Goal: Task Accomplishment & Management: Use online tool/utility

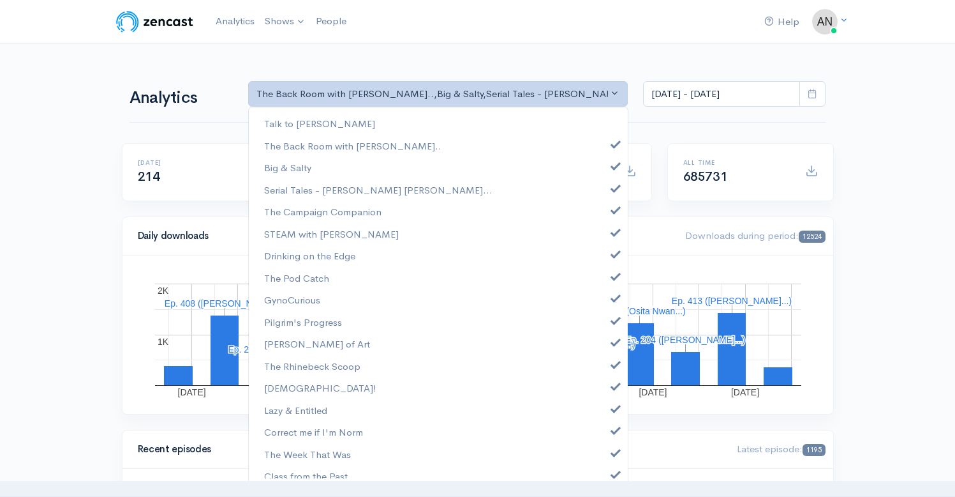
select select "10316"
click at [613, 164] on span at bounding box center [615, 165] width 5 height 10
click at [613, 185] on span at bounding box center [615, 187] width 5 height 10
click at [613, 209] on span at bounding box center [615, 209] width 5 height 10
click at [613, 230] on span at bounding box center [615, 231] width 5 height 10
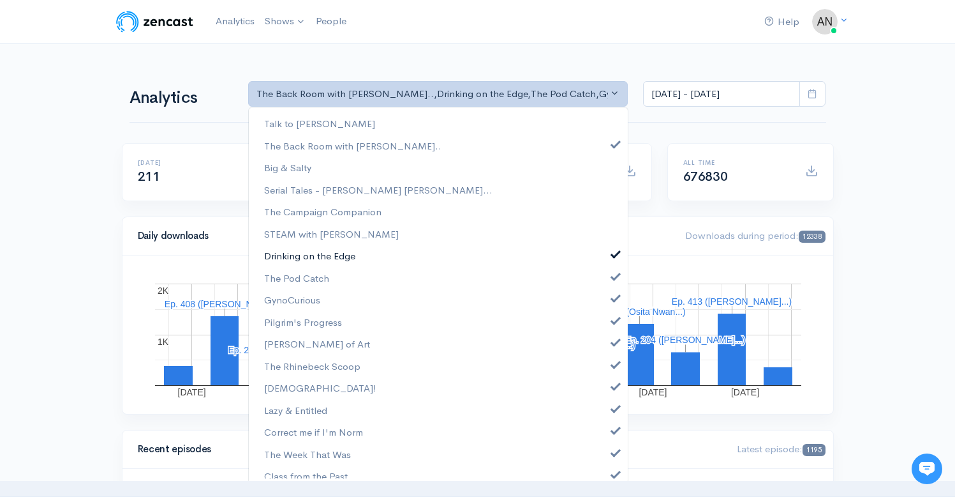
click at [613, 255] on span at bounding box center [615, 253] width 5 height 10
click at [613, 279] on span at bounding box center [615, 275] width 5 height 10
click at [613, 297] on span at bounding box center [615, 297] width 5 height 10
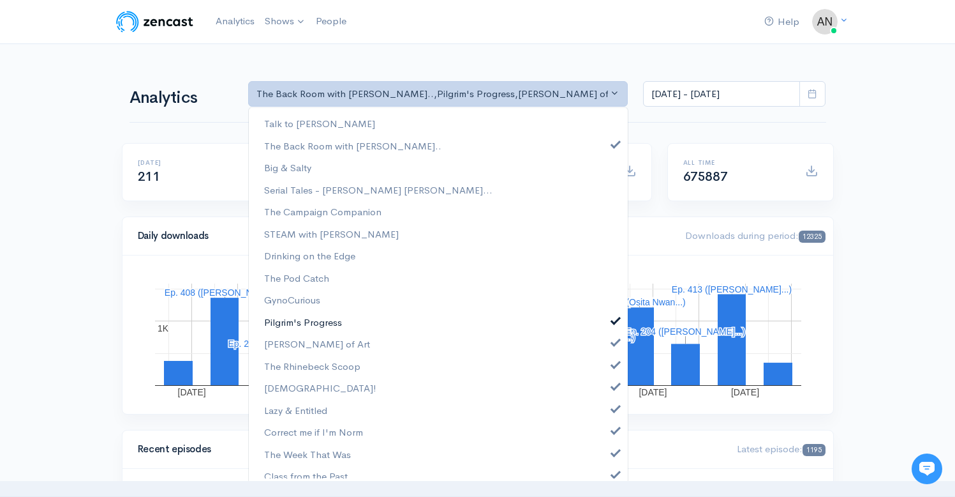
click at [606, 325] on link "Pilgrim's Progress" at bounding box center [438, 322] width 379 height 22
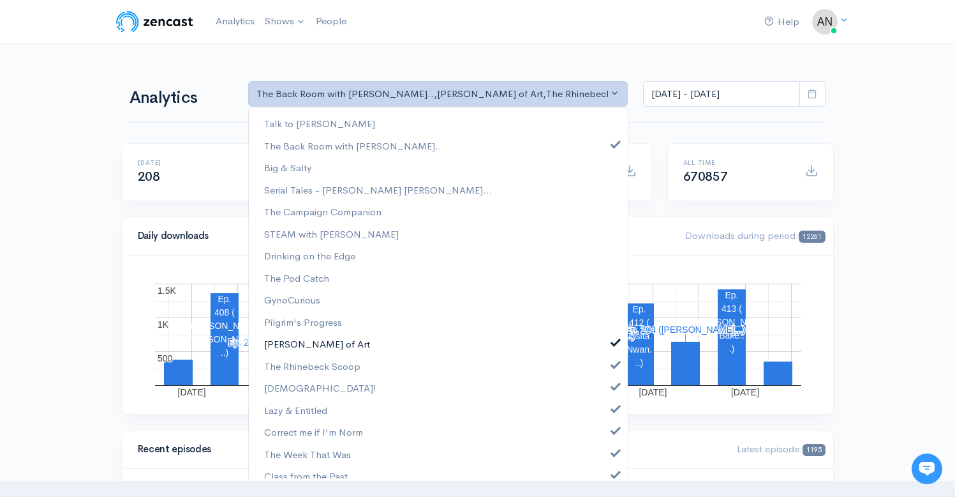
click at [613, 343] on span at bounding box center [615, 341] width 5 height 10
click at [608, 371] on link "The Rhinebeck Scoop" at bounding box center [438, 366] width 379 height 22
click at [613, 384] on span at bounding box center [615, 385] width 5 height 10
click at [613, 406] on span at bounding box center [615, 407] width 5 height 10
click at [613, 426] on span at bounding box center [615, 429] width 5 height 10
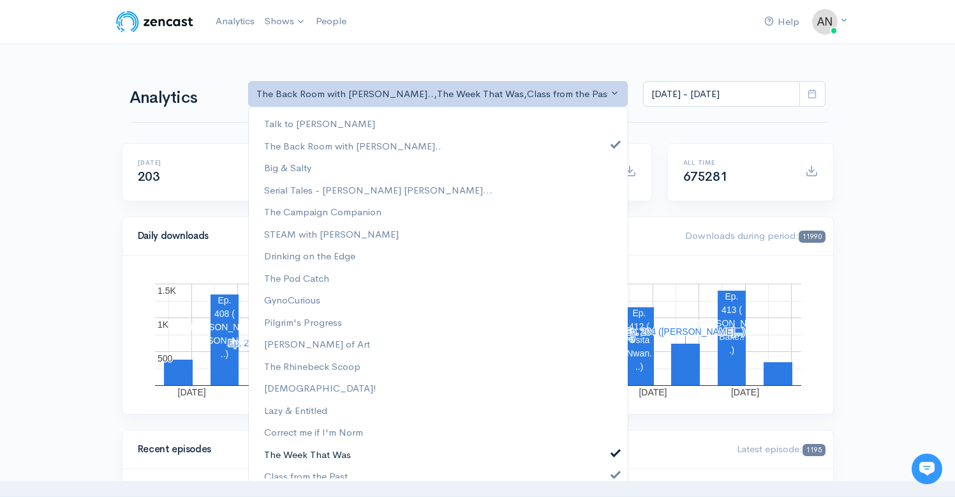
click at [613, 449] on span at bounding box center [615, 451] width 5 height 10
click at [613, 473] on span at bounding box center [615, 473] width 5 height 10
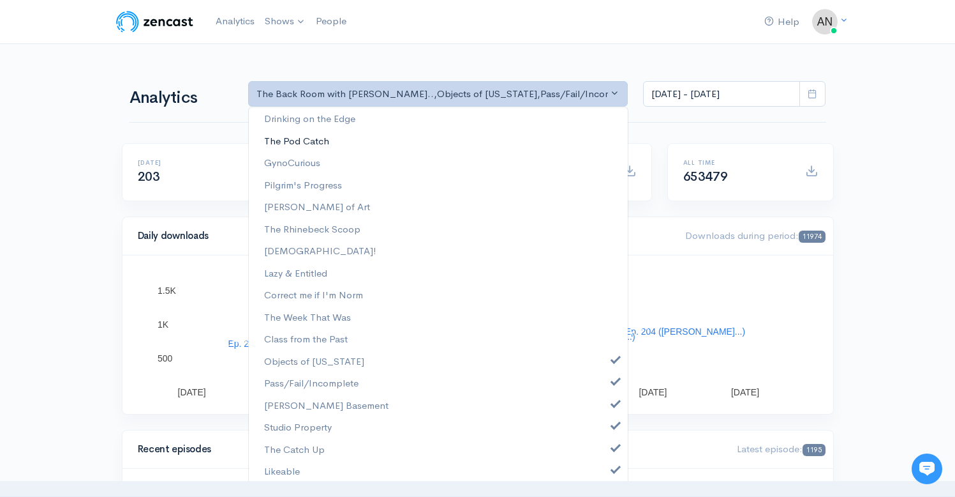
scroll to position [186, 0]
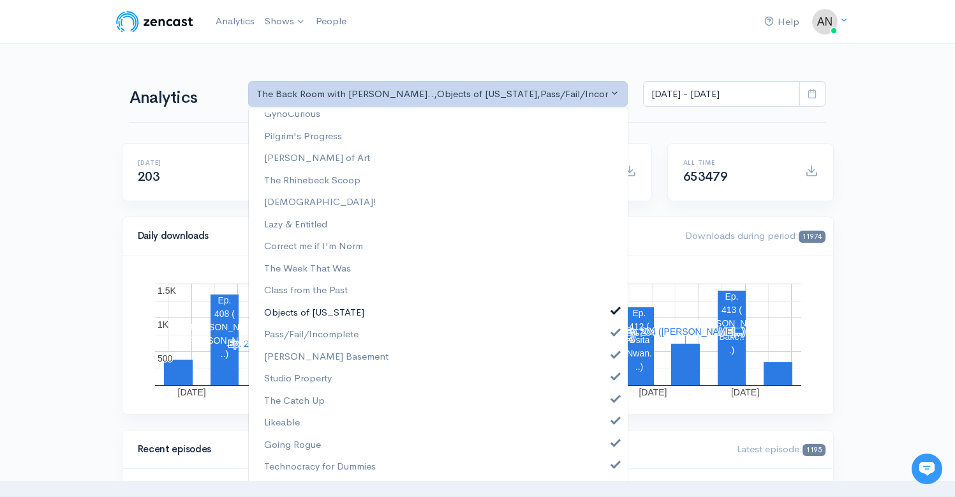
click at [602, 307] on link "Objects of [US_STATE]" at bounding box center [438, 312] width 379 height 22
click at [609, 341] on link "Pass/Fail/Incomplete" at bounding box center [438, 334] width 379 height 22
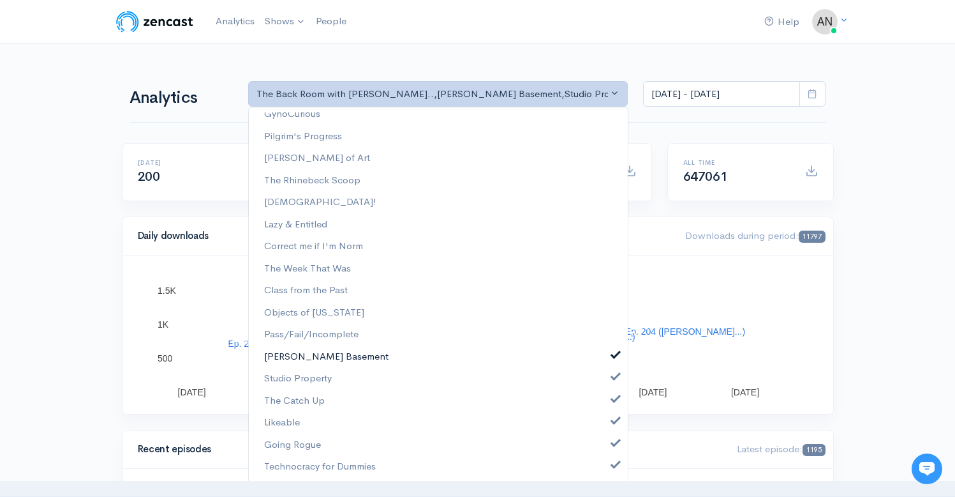
click at [613, 354] on span at bounding box center [615, 353] width 5 height 10
click at [613, 375] on span at bounding box center [615, 375] width 5 height 10
click at [613, 398] on span at bounding box center [615, 397] width 5 height 10
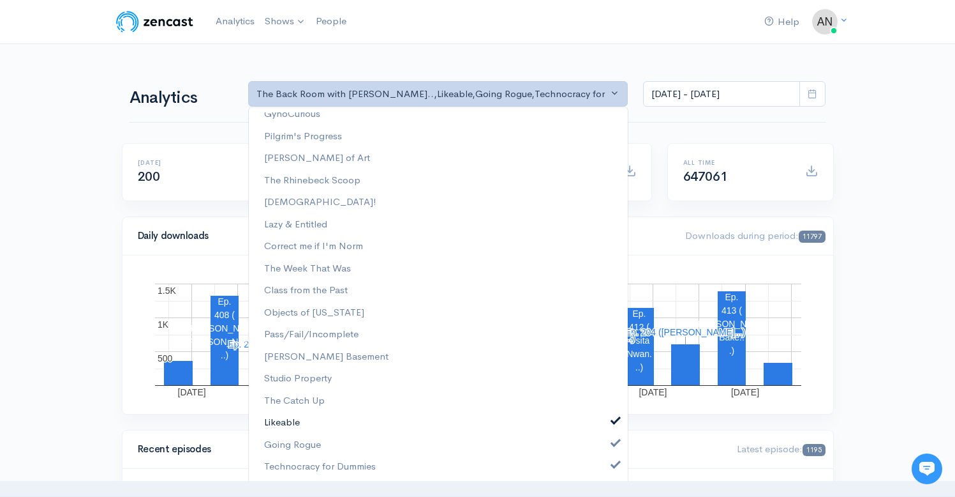
click at [613, 422] on span at bounding box center [615, 419] width 5 height 10
click at [608, 447] on link "Going Rogue" at bounding box center [438, 444] width 379 height 22
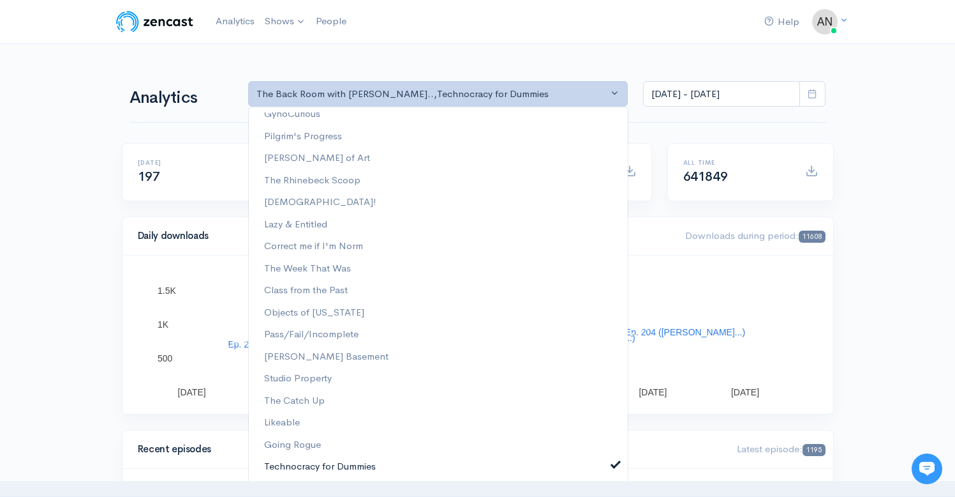
click at [613, 461] on span at bounding box center [615, 463] width 5 height 10
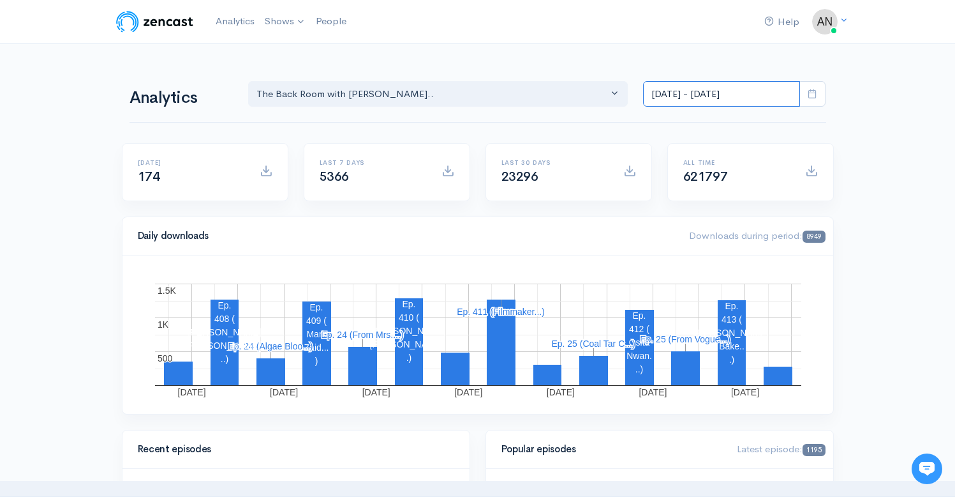
click at [705, 91] on input "[DATE] - [DATE]" at bounding box center [721, 94] width 157 height 26
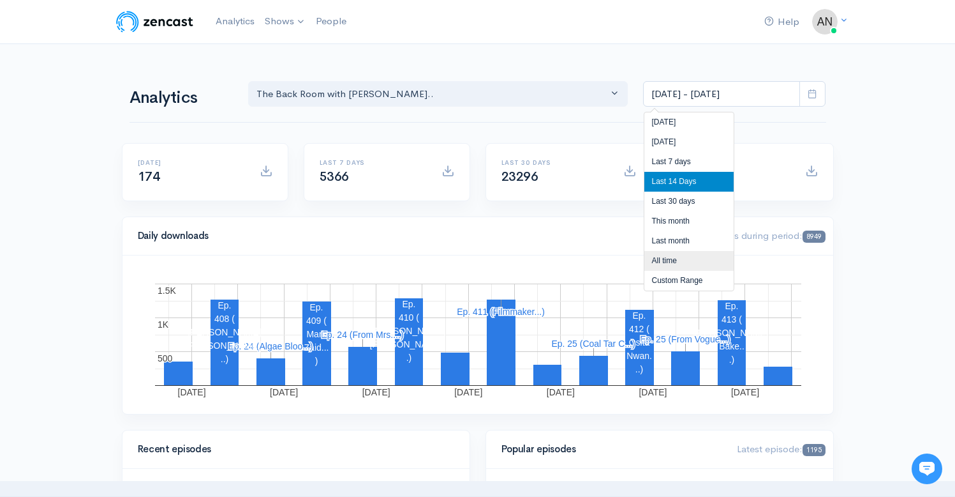
click at [668, 260] on li "All time" at bounding box center [689, 261] width 89 height 20
type input "[DATE] - [DATE]"
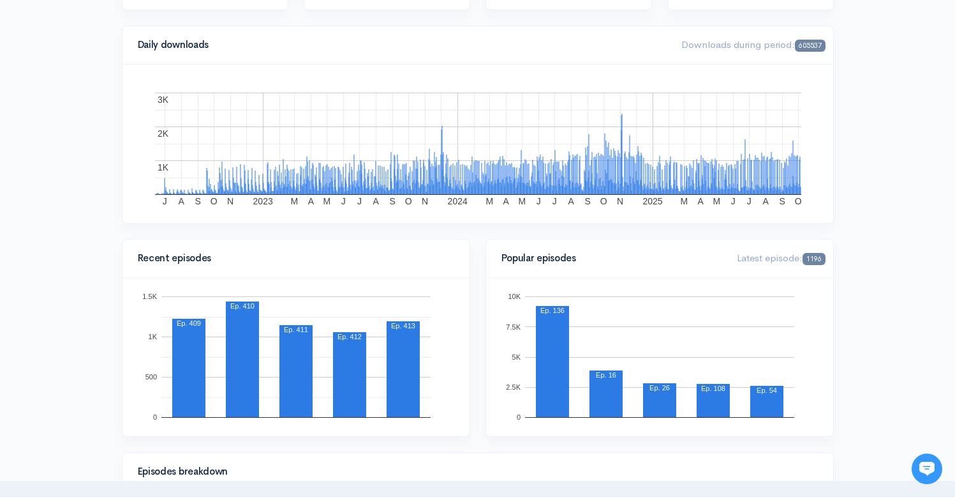
scroll to position [0, 0]
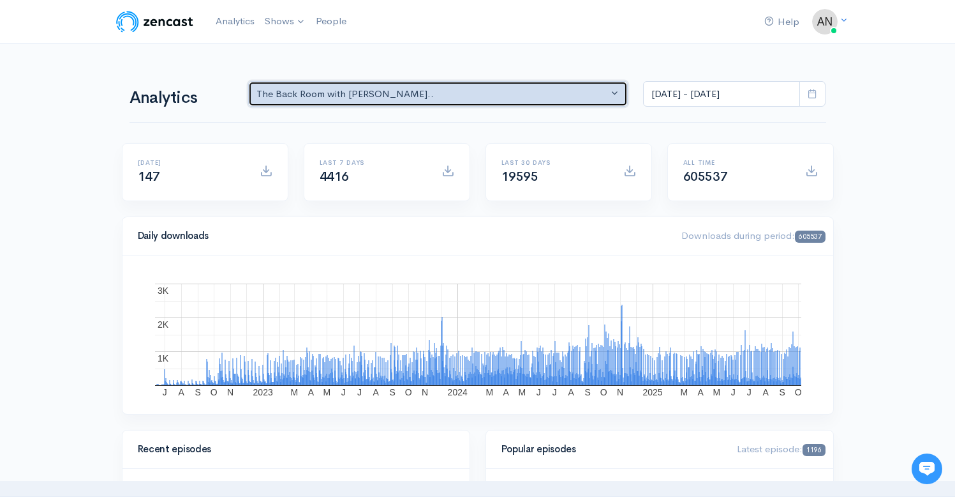
click at [448, 107] on button "The Back Room with [PERSON_NAME].." at bounding box center [438, 94] width 380 height 26
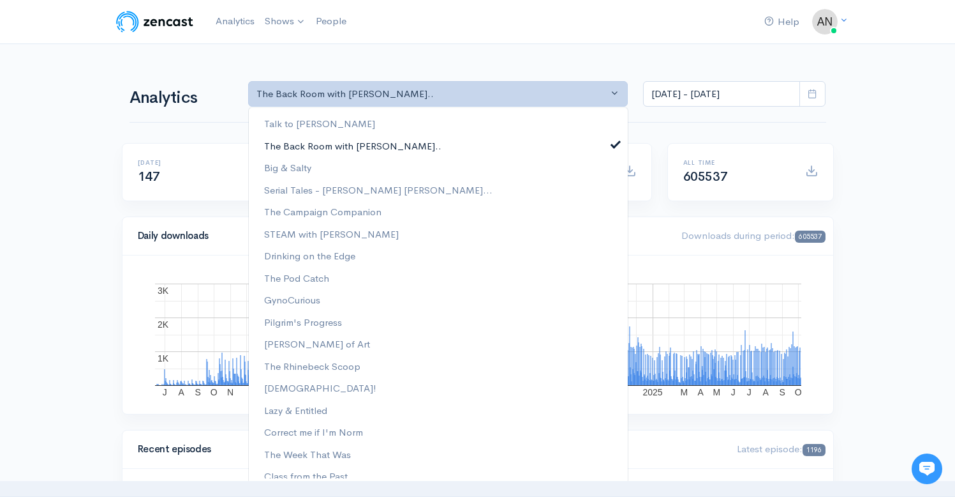
click at [613, 141] on span at bounding box center [615, 143] width 5 height 10
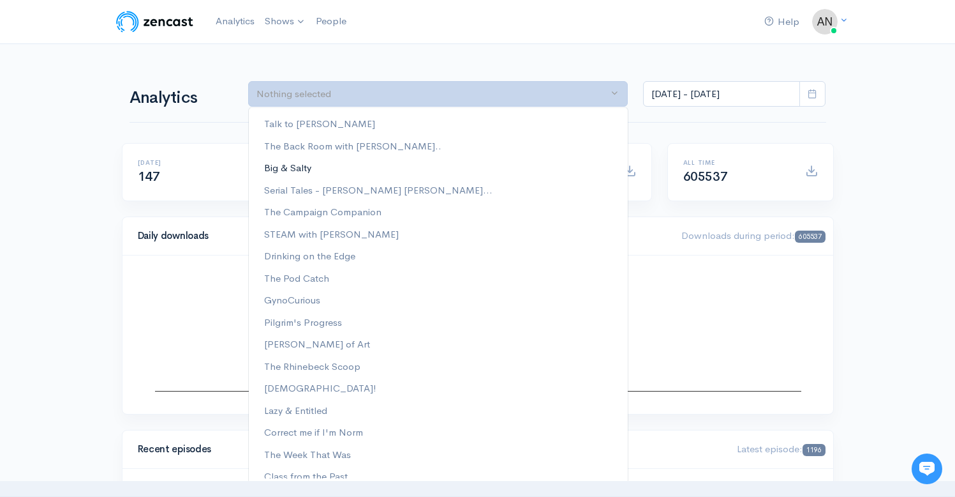
scroll to position [186, 0]
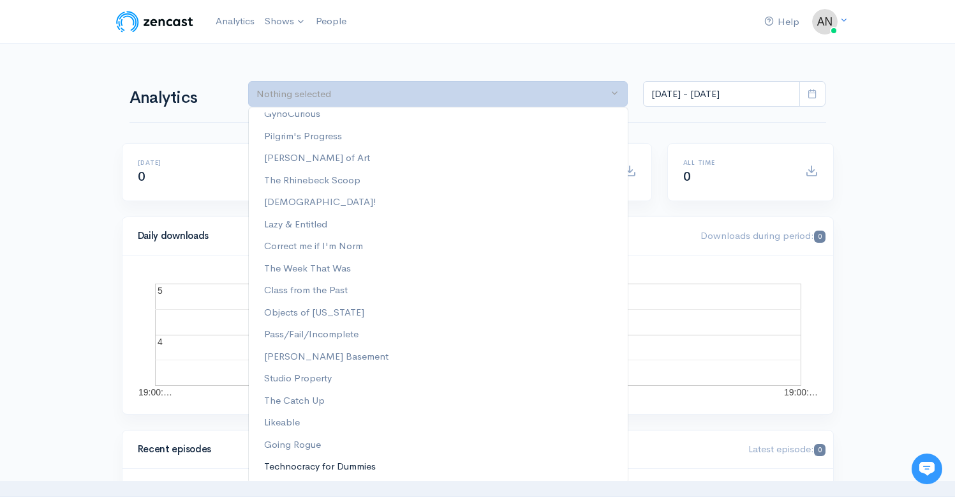
click at [333, 464] on span "Technocracy for Dummies" at bounding box center [320, 466] width 112 height 15
select select "15989"
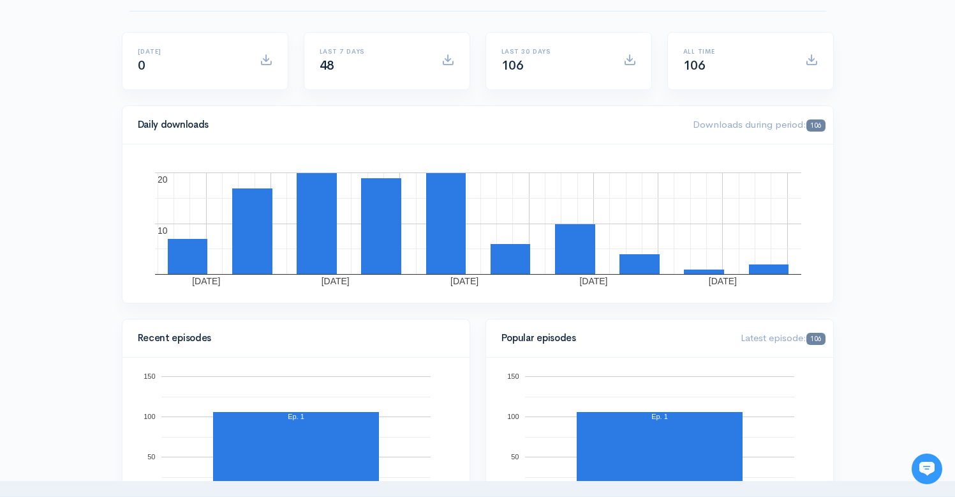
scroll to position [44, 0]
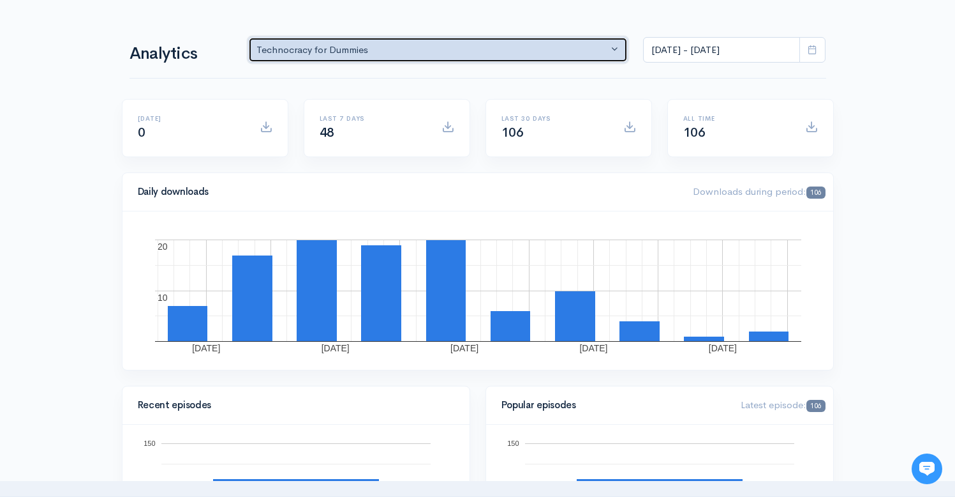
click at [528, 49] on div "Technocracy for Dummies" at bounding box center [433, 50] width 352 height 15
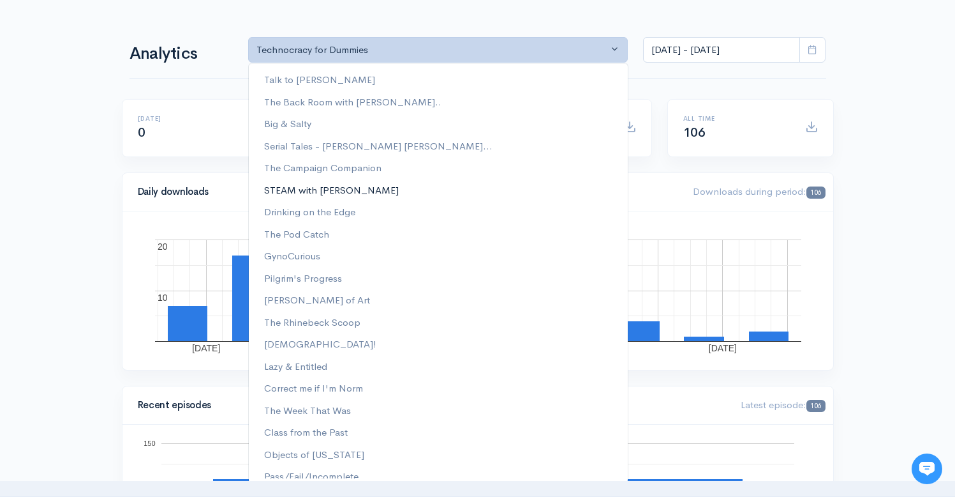
scroll to position [142, 0]
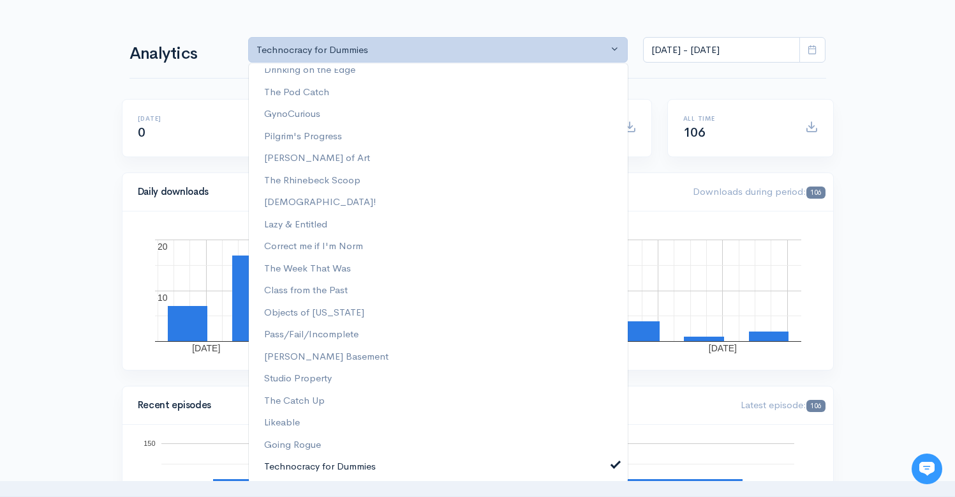
click at [613, 465] on span at bounding box center [615, 463] width 5 height 10
click at [406, 180] on link "The Rhinebeck Scoop" at bounding box center [438, 180] width 379 height 22
select select "13481"
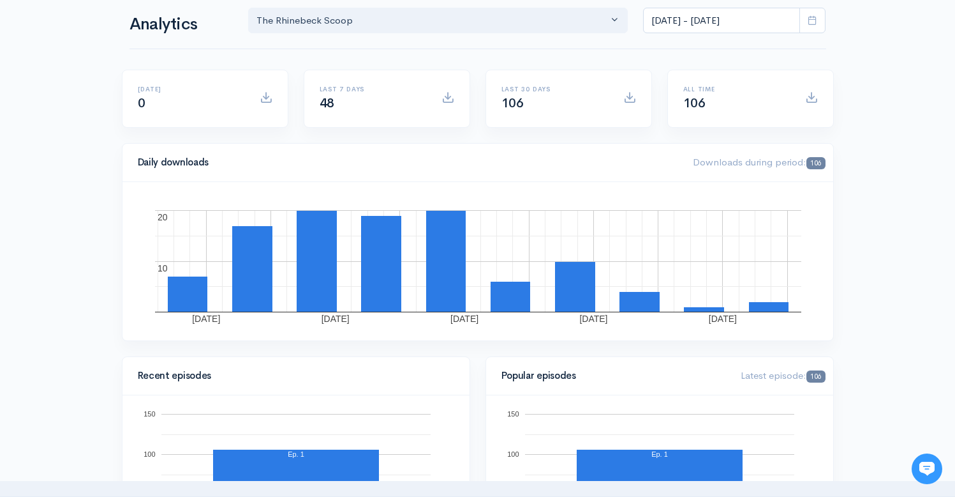
scroll to position [0, 0]
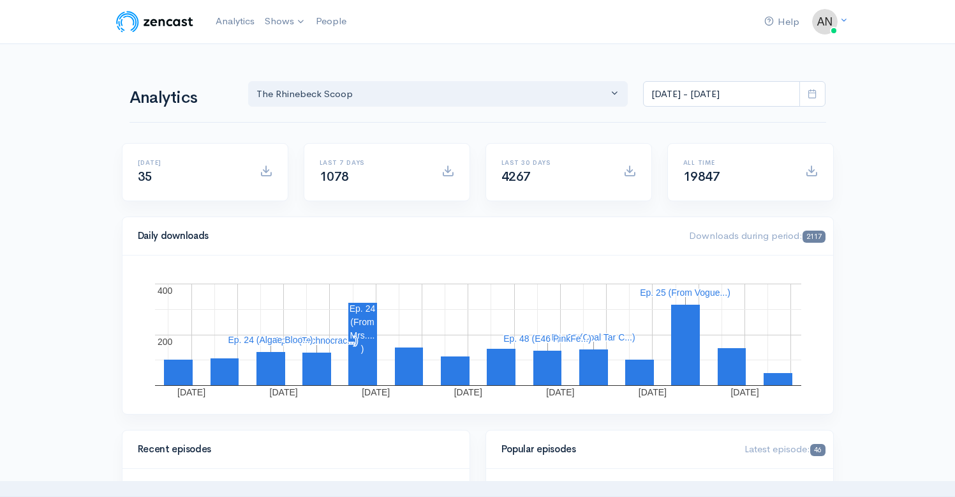
select select "13481"
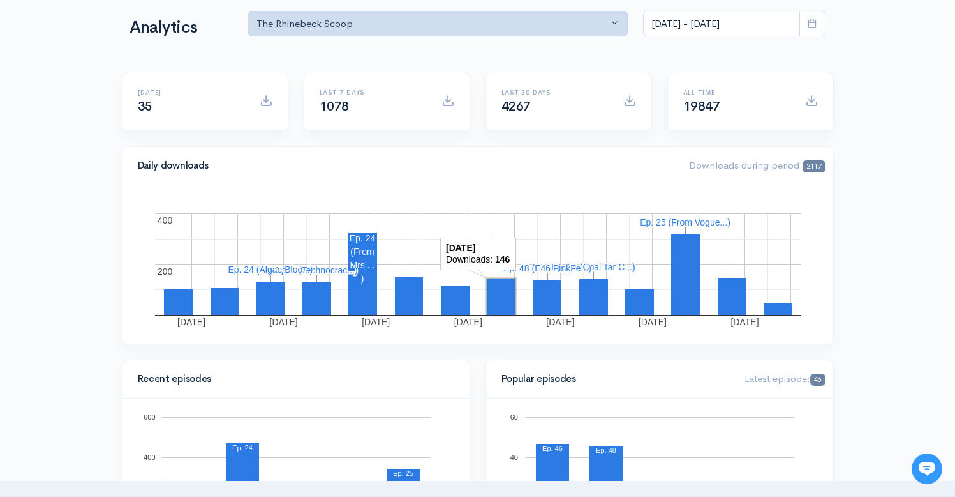
scroll to position [29, 0]
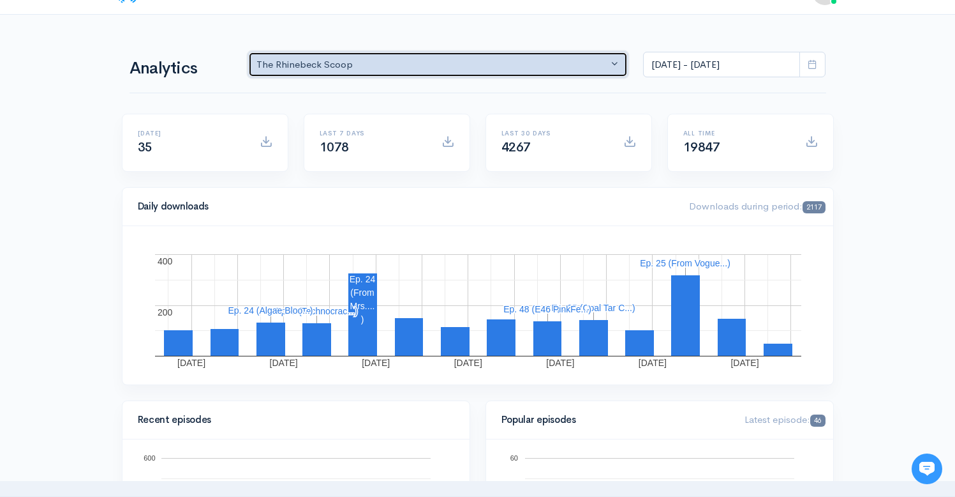
click at [482, 61] on div "The Rhinebeck Scoop" at bounding box center [433, 64] width 352 height 15
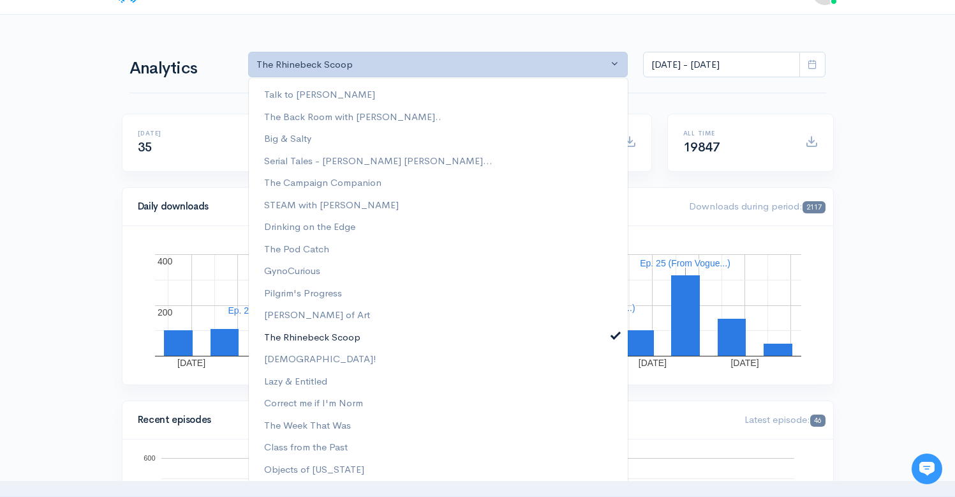
click at [613, 333] on span at bounding box center [615, 334] width 5 height 10
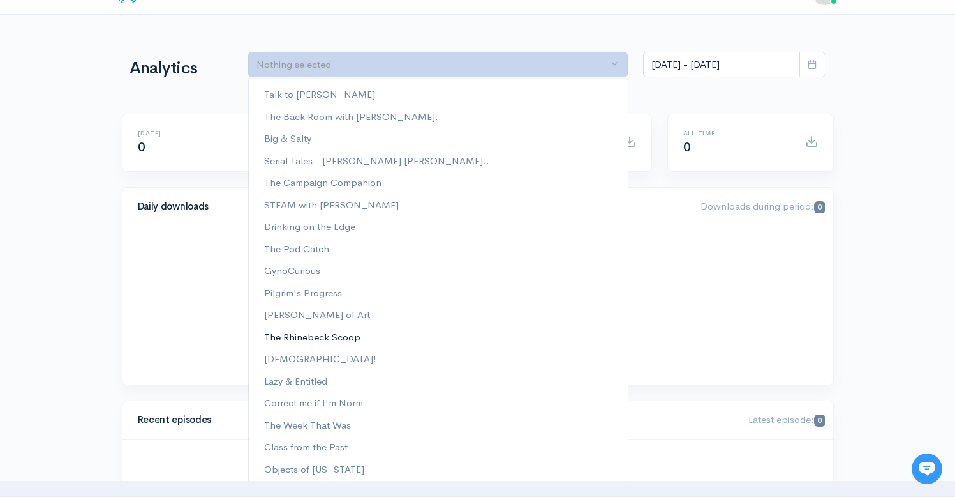
click at [605, 333] on link "The Rhinebeck Scoop" at bounding box center [438, 336] width 379 height 22
select select "13481"
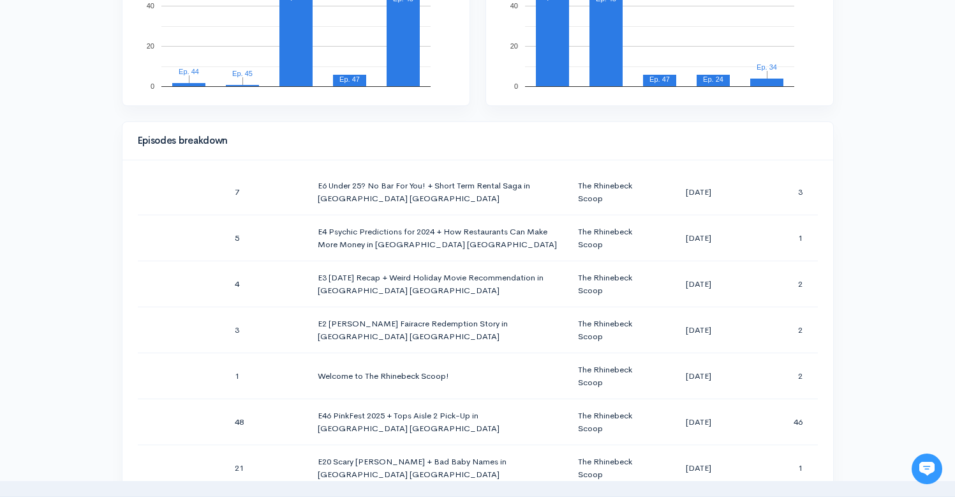
scroll to position [1108, 0]
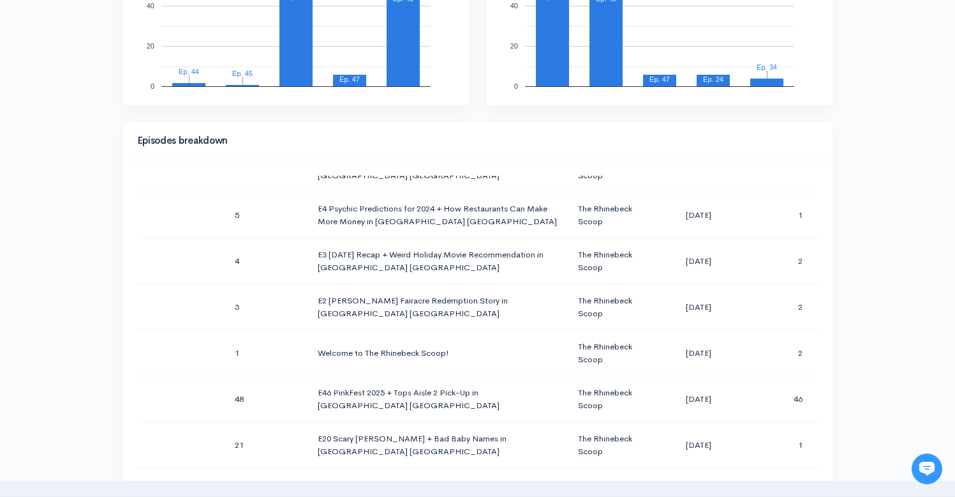
click at [861, 219] on div "Help Notifications View all Your profile Team settings Radio Free Rhinecliff Cu…" at bounding box center [477, 383] width 955 height 1809
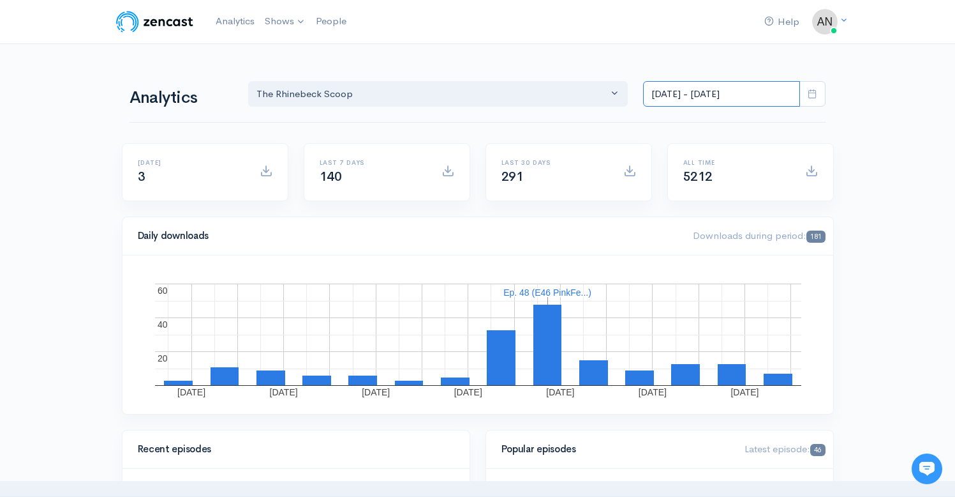
click at [719, 85] on input "[DATE] - [DATE]" at bounding box center [721, 94] width 157 height 26
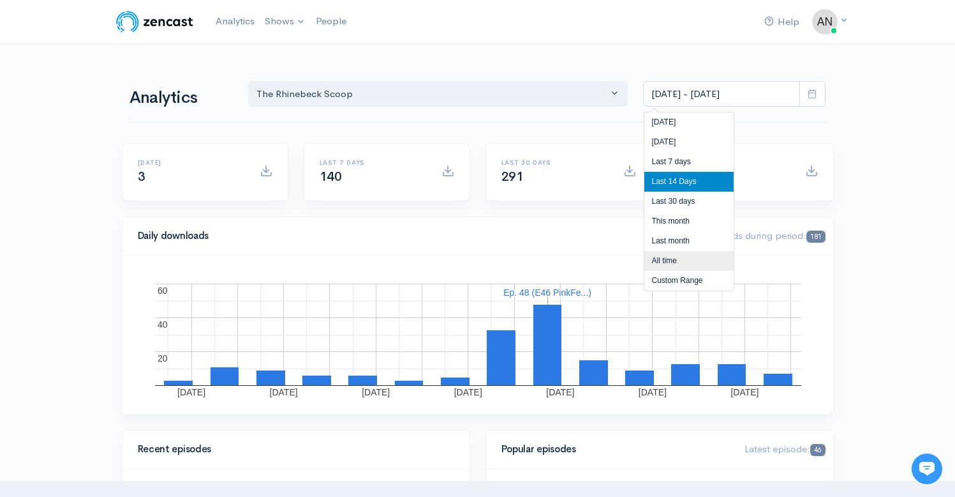
click at [670, 255] on li "All time" at bounding box center [689, 261] width 89 height 20
type input "[DATE] - [DATE]"
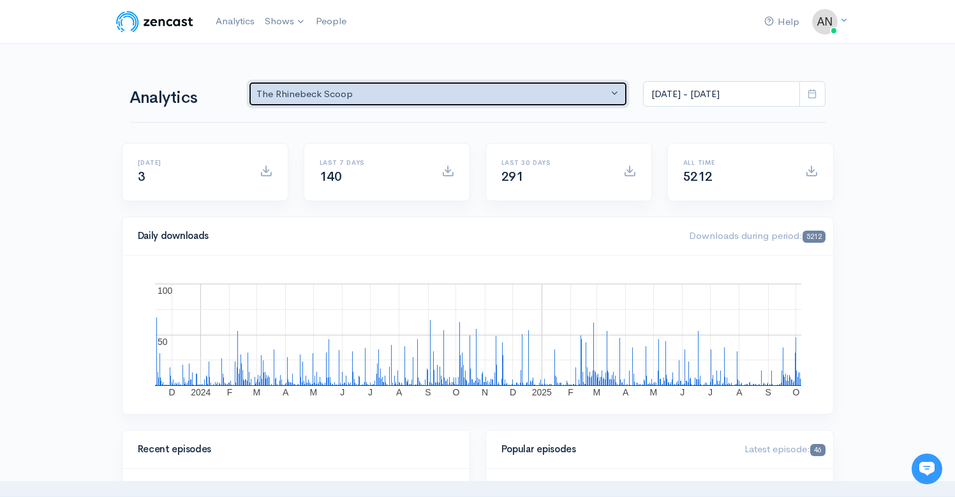
click at [499, 93] on div "The Rhinebeck Scoop" at bounding box center [433, 94] width 352 height 15
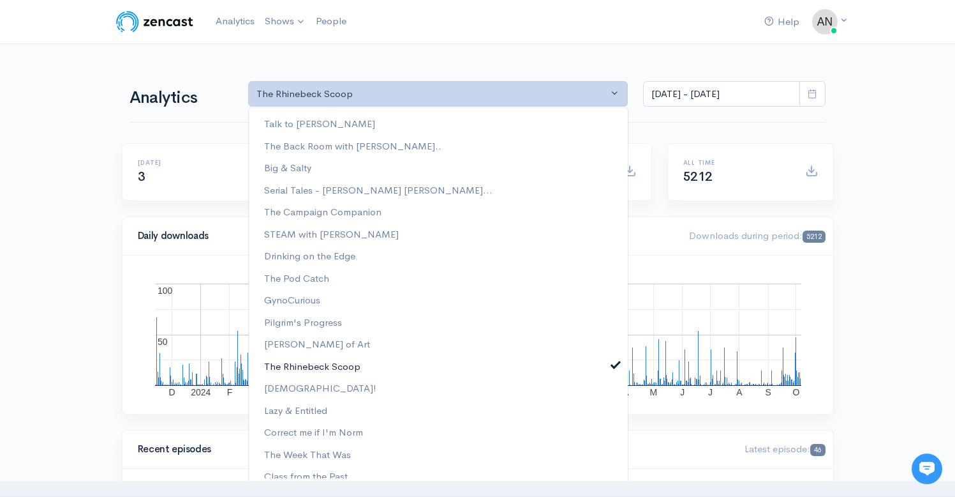
click at [613, 372] on link "The Rhinebeck Scoop" at bounding box center [438, 366] width 379 height 22
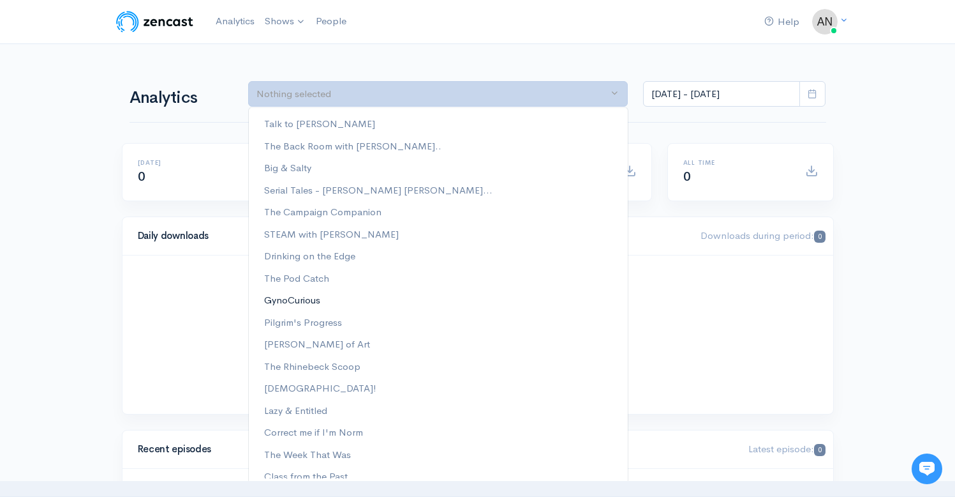
click at [313, 306] on span "GynoCurious" at bounding box center [292, 299] width 56 height 15
select select "12646"
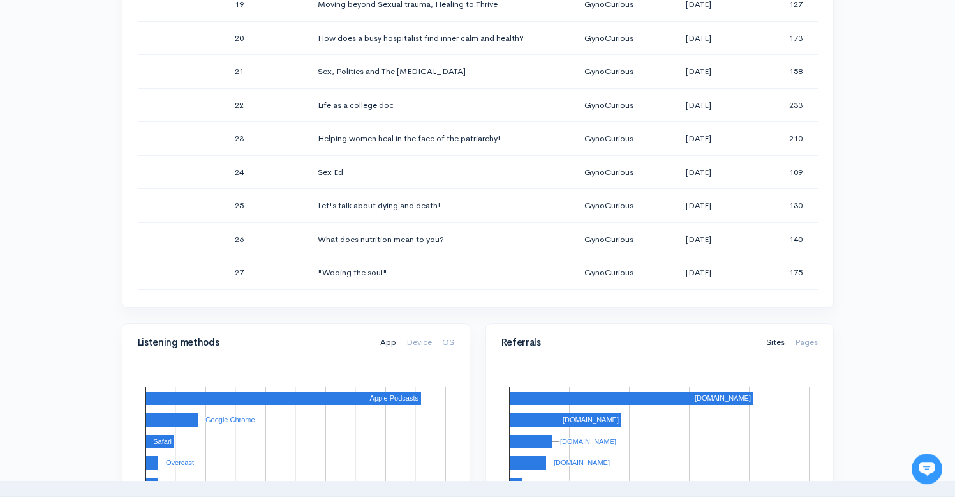
scroll to position [681, 0]
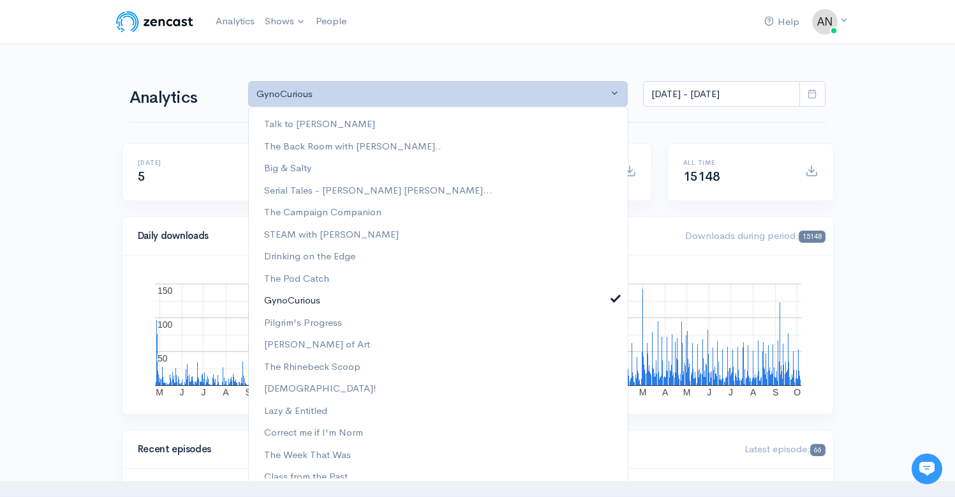
click at [613, 298] on span at bounding box center [615, 297] width 5 height 10
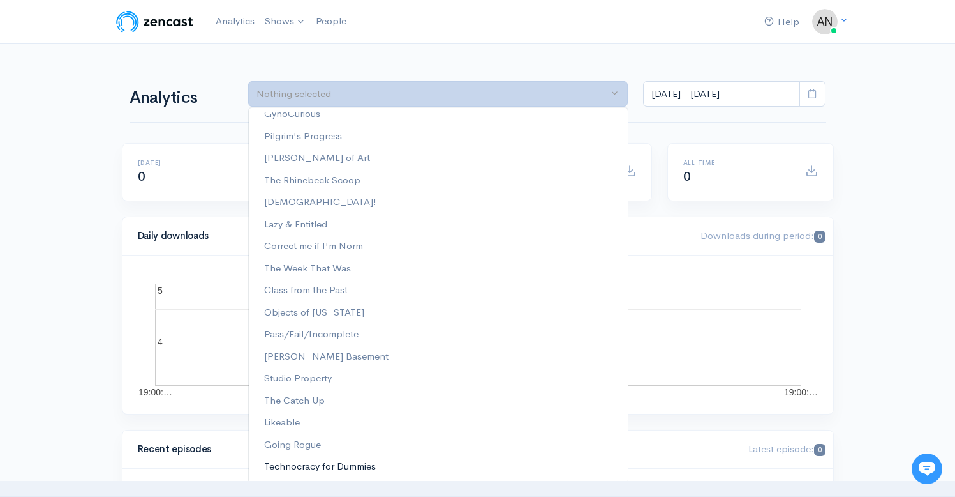
click at [334, 465] on span "Technocracy for Dummies" at bounding box center [320, 466] width 112 height 15
select select "15989"
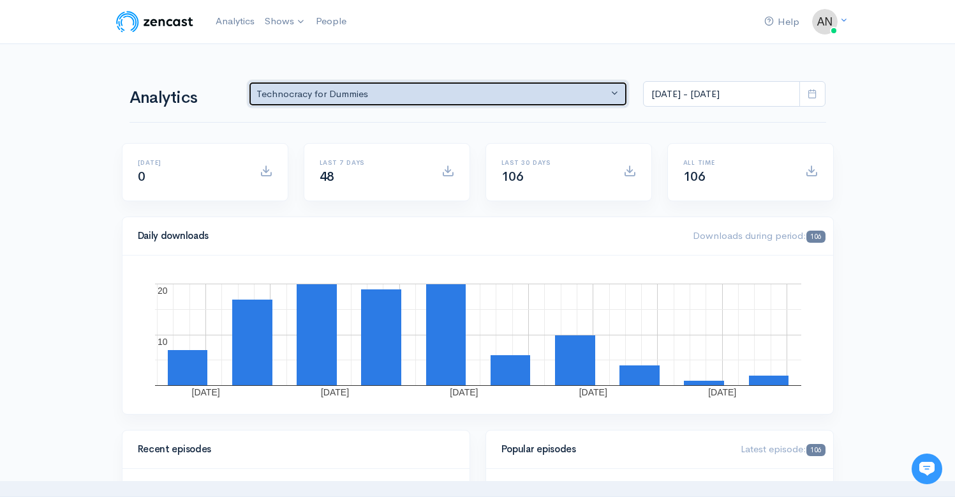
click at [468, 98] on div "Technocracy for Dummies" at bounding box center [433, 94] width 352 height 15
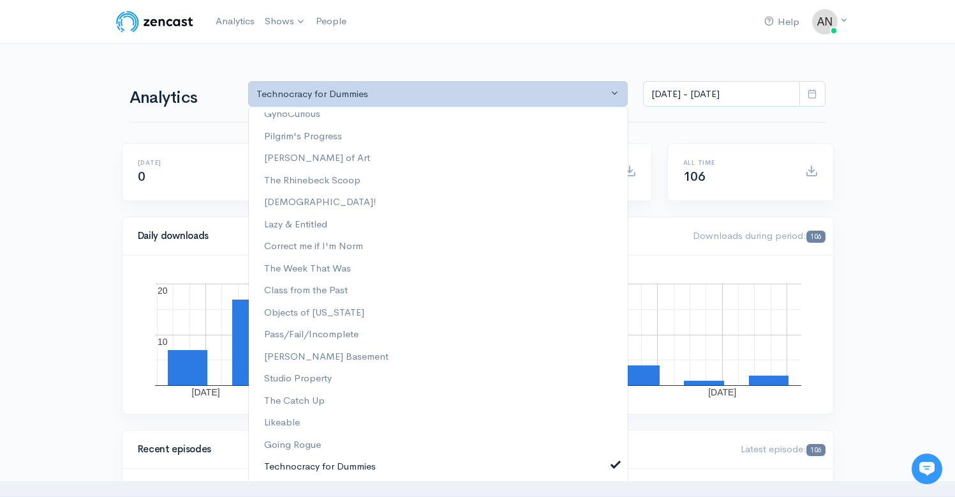
click at [613, 461] on span at bounding box center [615, 463] width 5 height 10
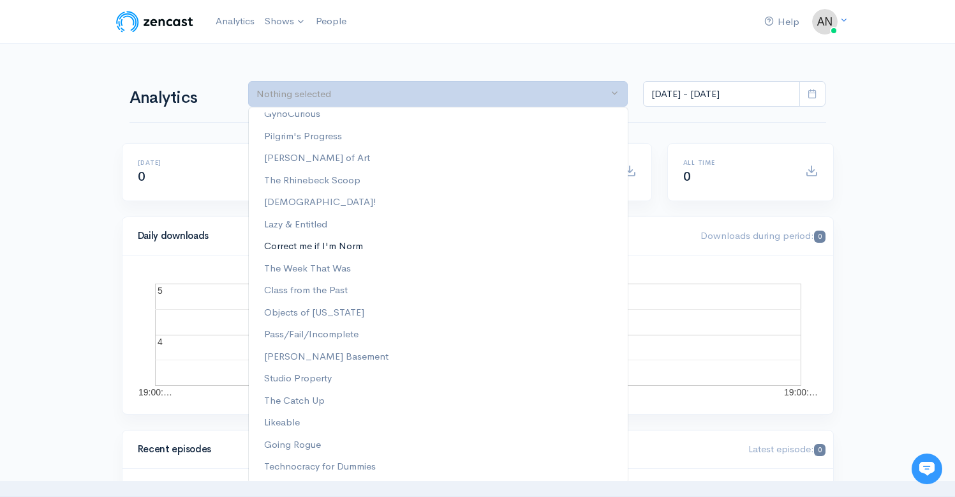
click at [330, 246] on span "Correct me if I'm Norm" at bounding box center [313, 246] width 99 height 15
select select "13974"
